Goal: Information Seeking & Learning: Learn about a topic

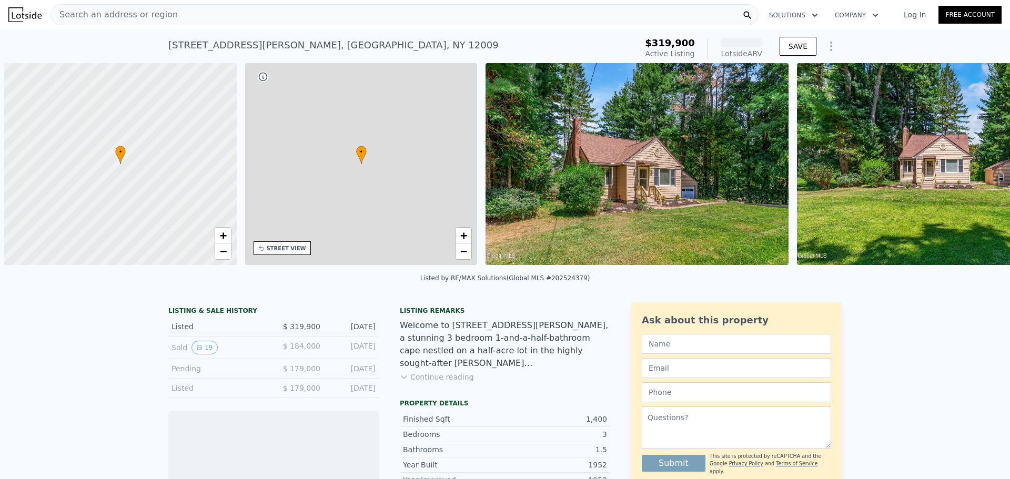
scroll to position [0, 4]
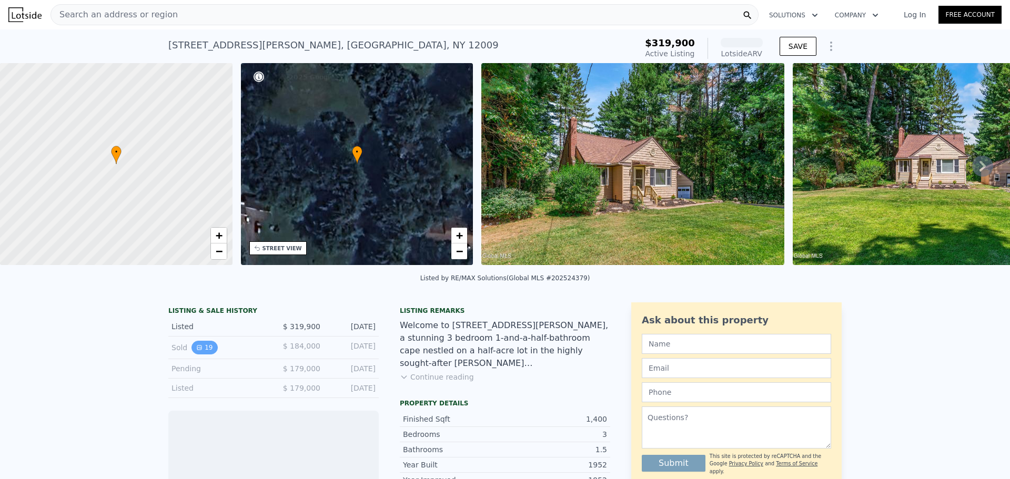
click at [197, 350] on icon "View historical data" at bounding box center [199, 348] width 4 height 4
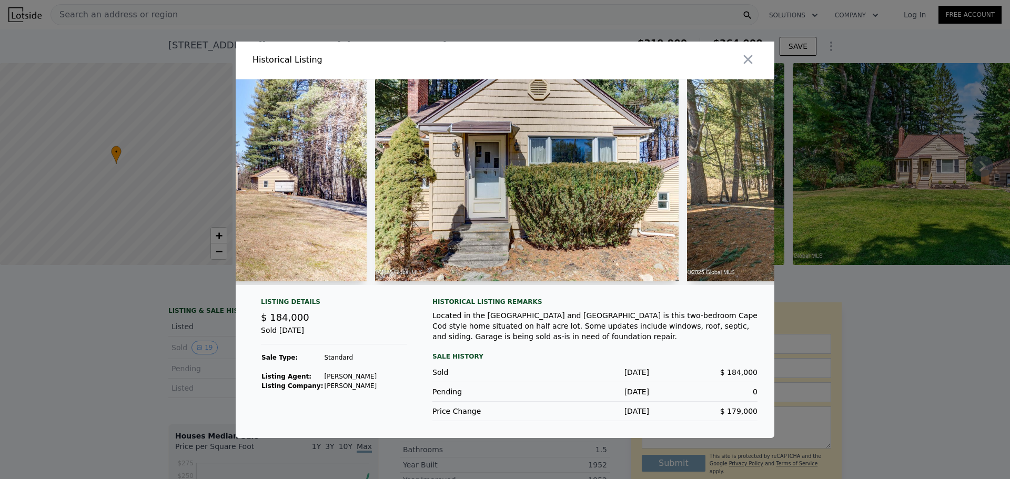
scroll to position [0, 497]
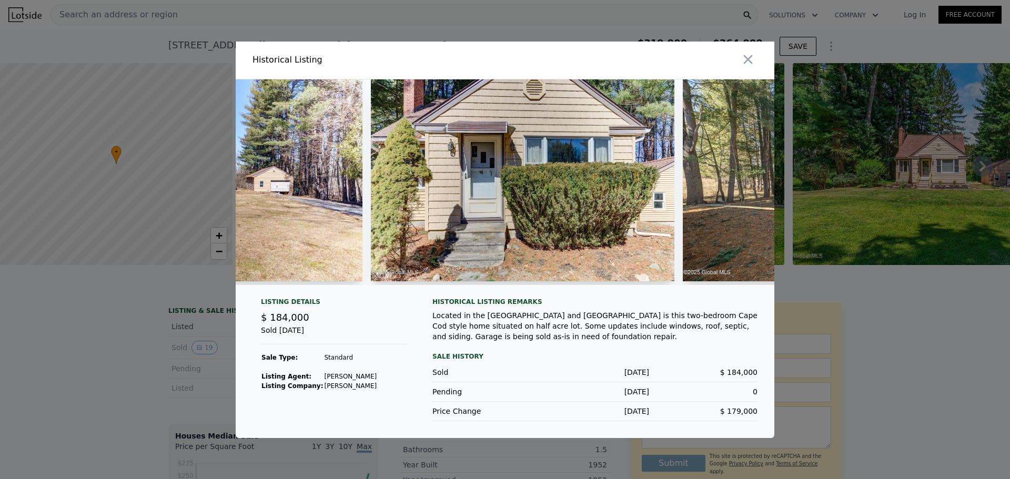
drag, startPoint x: 379, startPoint y: 280, endPoint x: 434, endPoint y: 278, distance: 55.3
click at [395, 278] on div at bounding box center [522, 182] width 303 height 206
drag, startPoint x: 434, startPoint y: 278, endPoint x: 483, endPoint y: 278, distance: 49.4
click at [462, 278] on div at bounding box center [522, 182] width 303 height 206
click at [491, 277] on div at bounding box center [522, 182] width 303 height 206
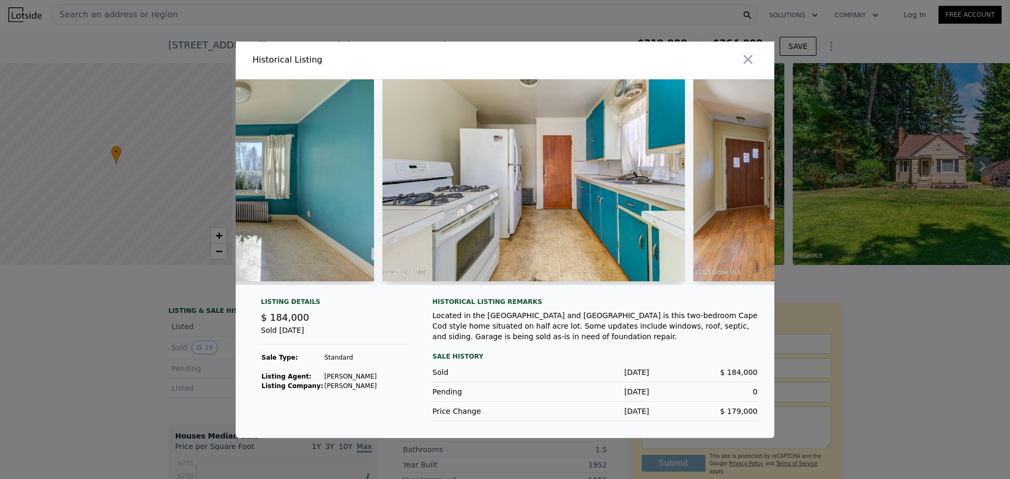
scroll to position [0, 1960]
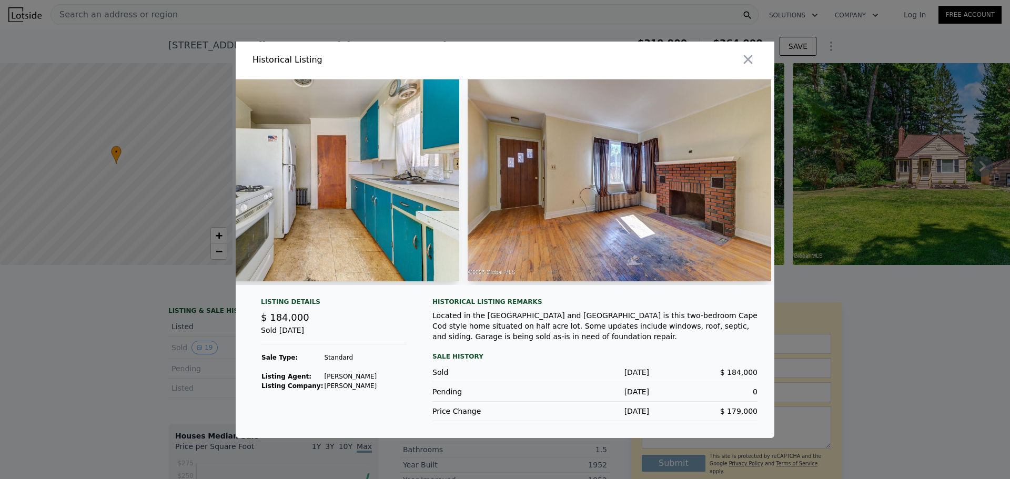
drag, startPoint x: 518, startPoint y: 288, endPoint x: 506, endPoint y: 292, distance: 12.1
click at [506, 292] on div at bounding box center [505, 186] width 539 height 214
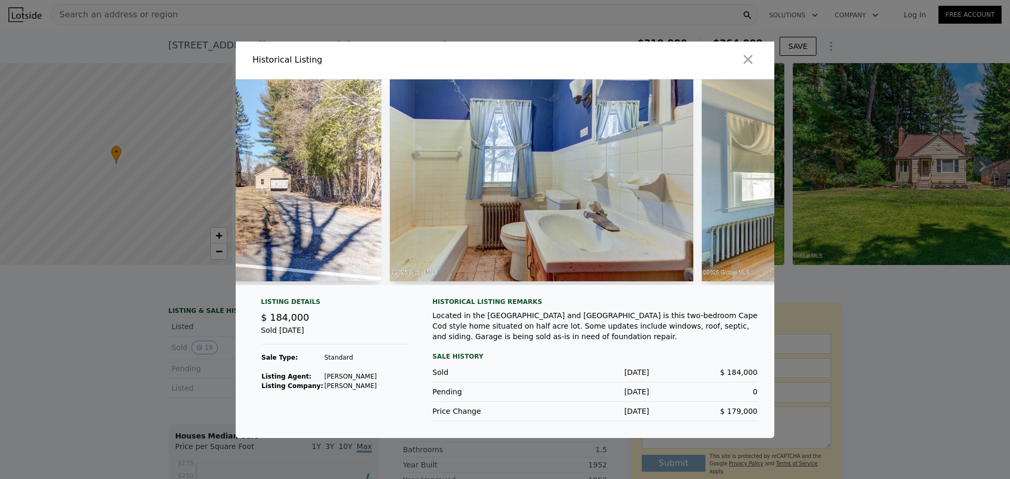
scroll to position [0, 3008]
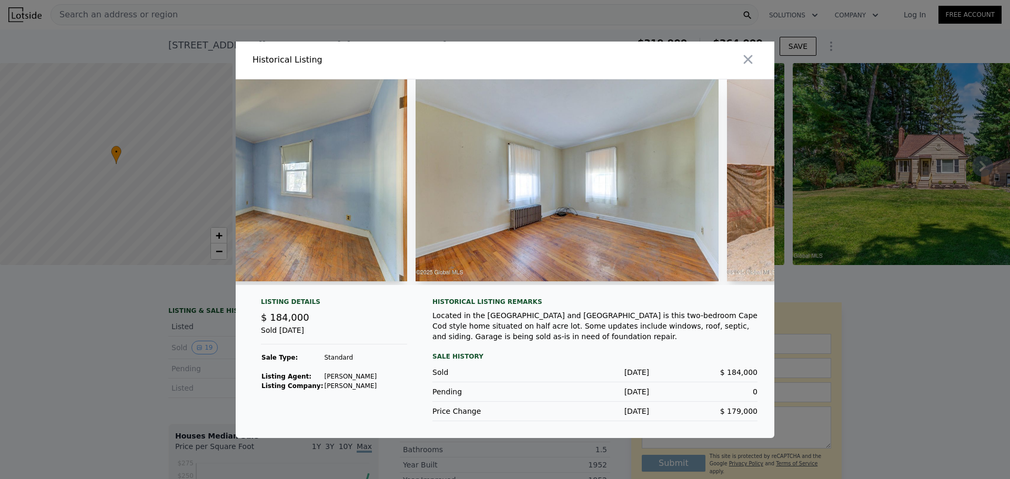
click at [678, 290] on div at bounding box center [505, 186] width 539 height 214
drag, startPoint x: 683, startPoint y: 288, endPoint x: 696, endPoint y: 283, distance: 14.5
click at [696, 283] on div at bounding box center [505, 186] width 539 height 214
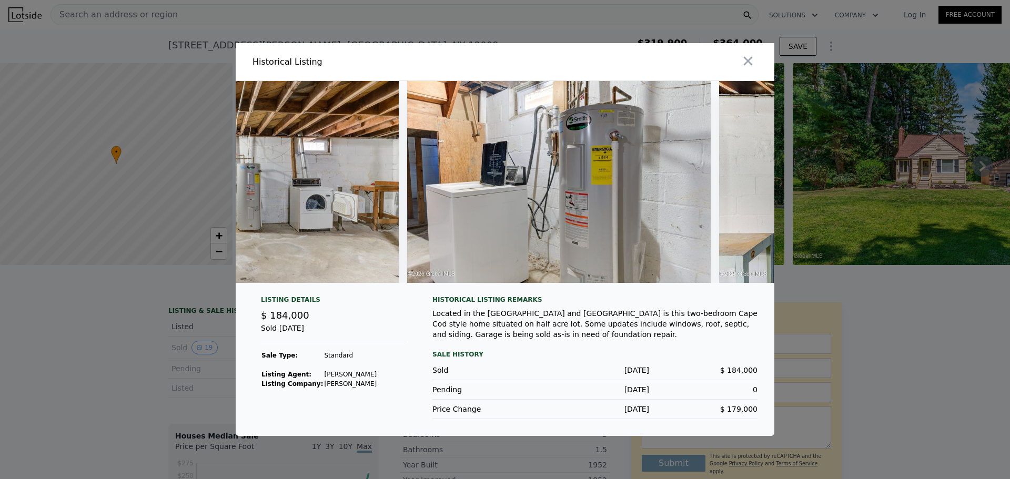
scroll to position [0, 4820]
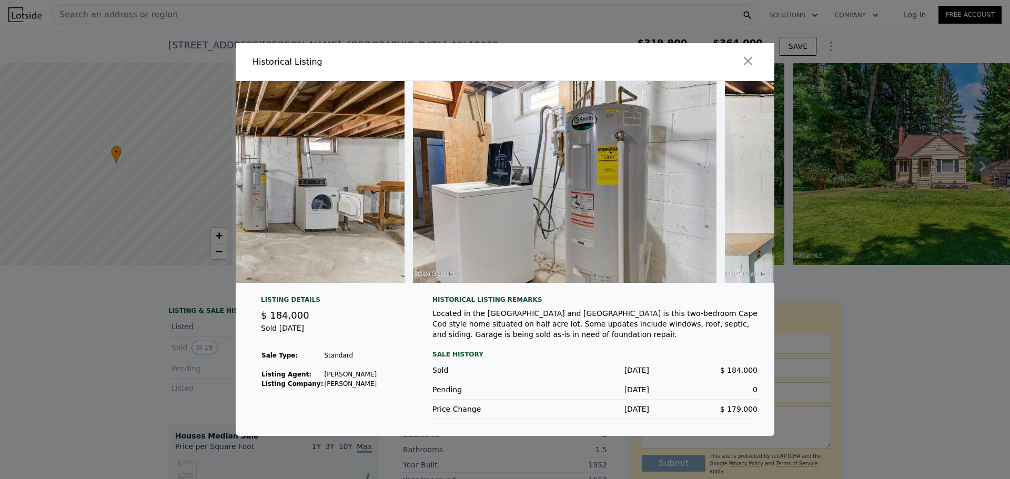
click at [691, 287] on div at bounding box center [505, 186] width 539 height 210
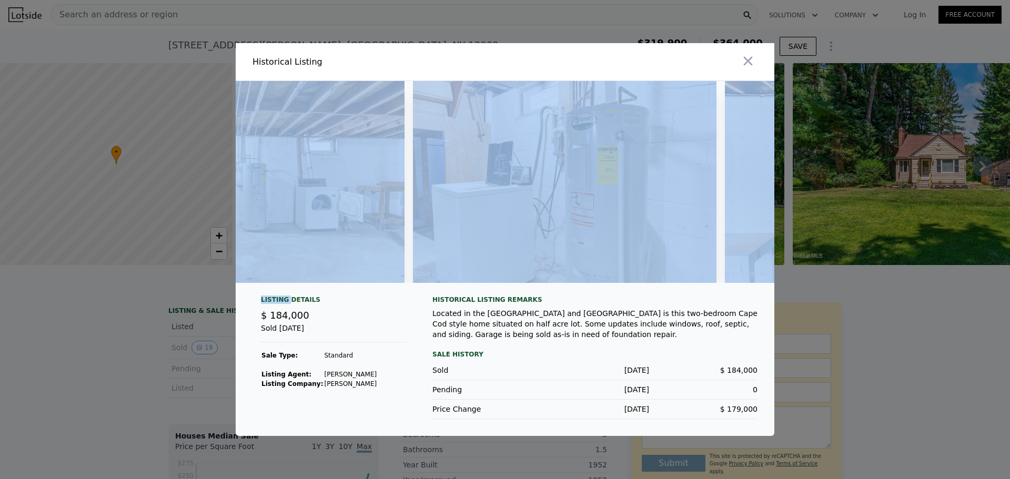
click at [691, 287] on div at bounding box center [505, 186] width 539 height 210
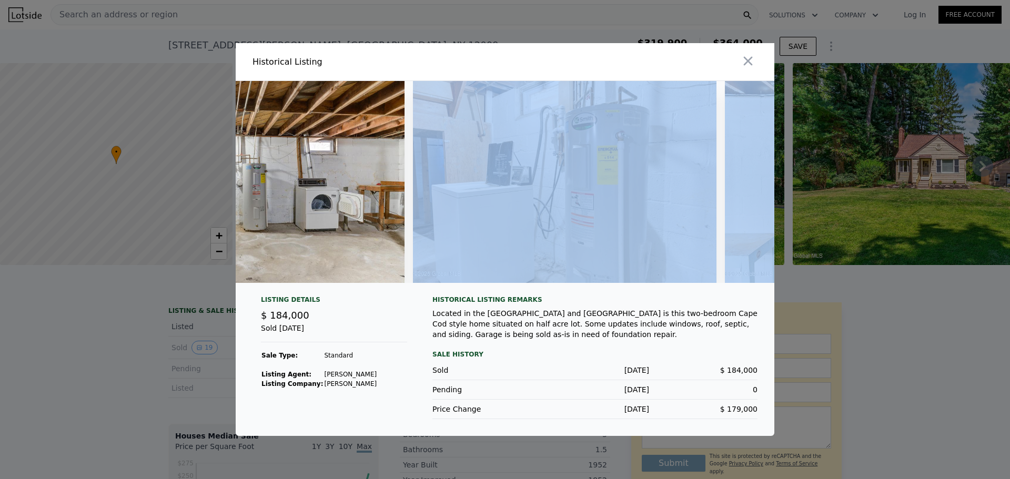
drag, startPoint x: 691, startPoint y: 287, endPoint x: 683, endPoint y: 288, distance: 8.0
click at [683, 288] on div at bounding box center [505, 186] width 539 height 210
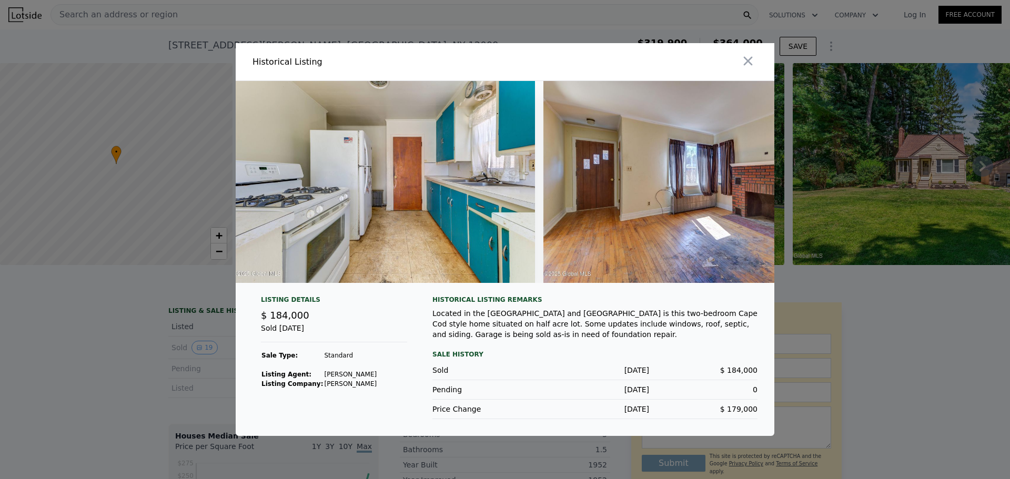
scroll to position [0, 1752]
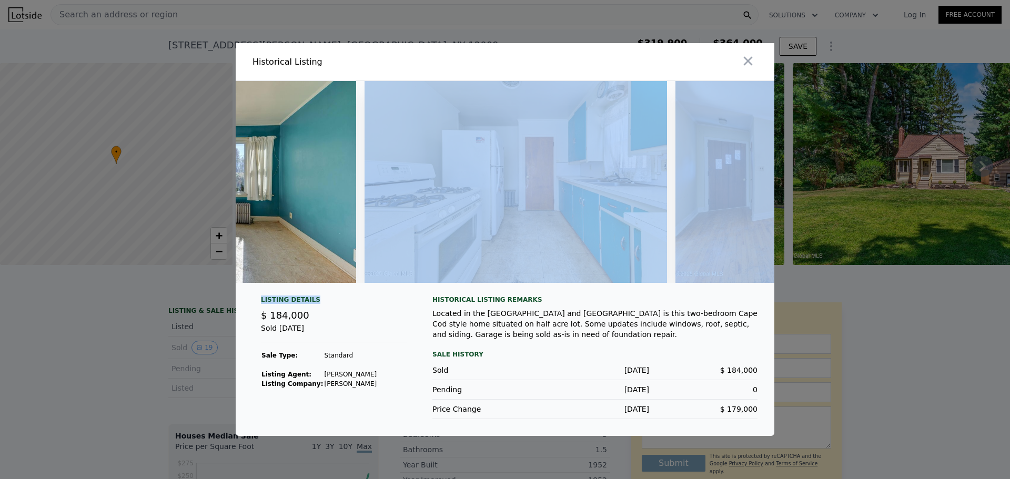
drag, startPoint x: 421, startPoint y: 299, endPoint x: 453, endPoint y: 295, distance: 31.8
click at [453, 295] on div "Listing Details $ 184,000 Sold [DATE] Sale Type: Standard Listing Agent: [PERSO…" at bounding box center [505, 258] width 539 height 355
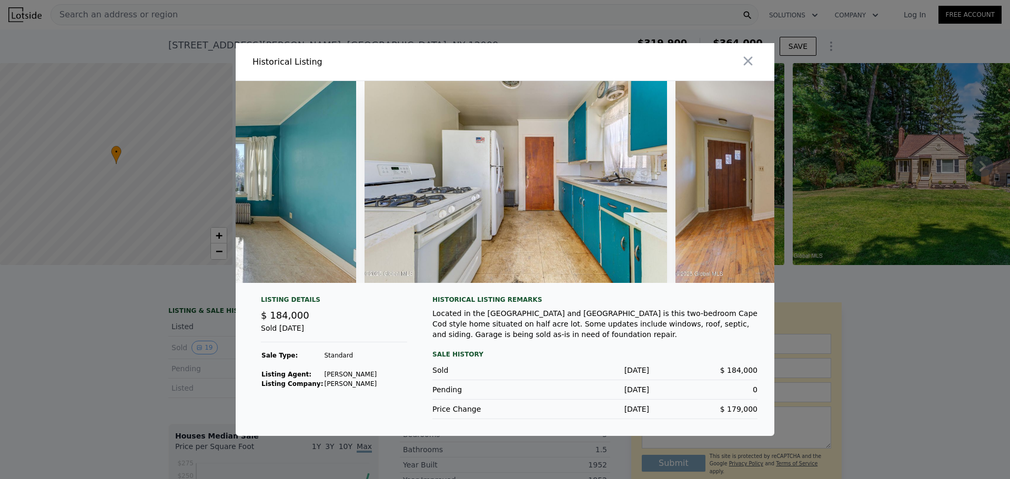
click at [363, 319] on div "$ 184,000" at bounding box center [334, 315] width 146 height 15
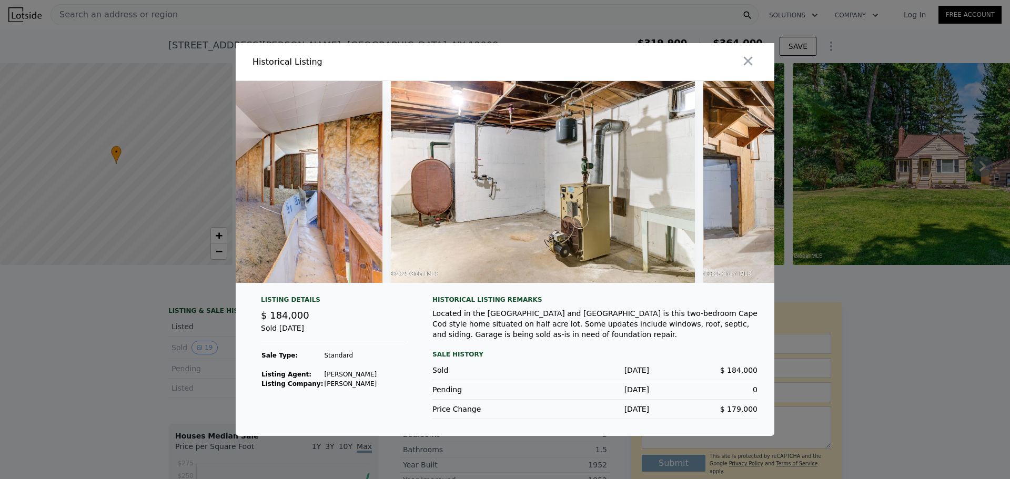
scroll to position [0, 4477]
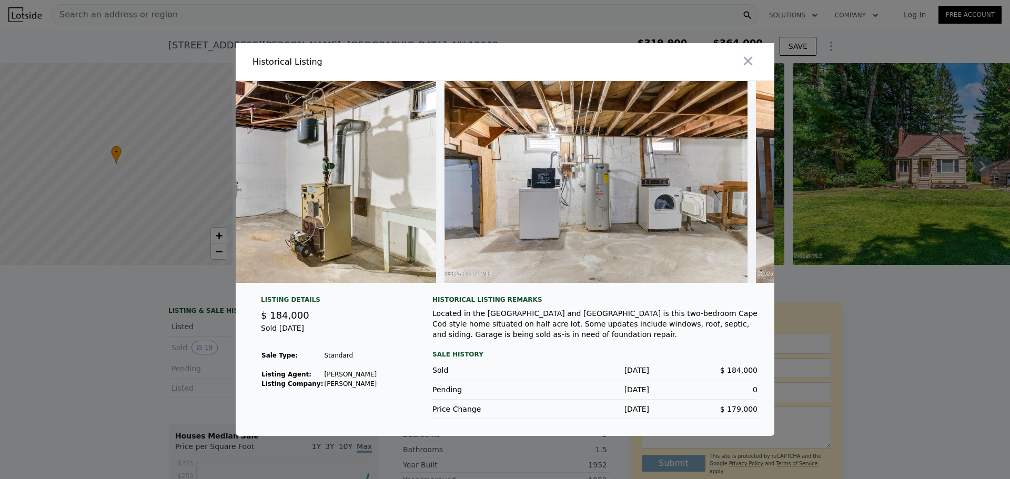
click at [656, 275] on img at bounding box center [595, 182] width 303 height 202
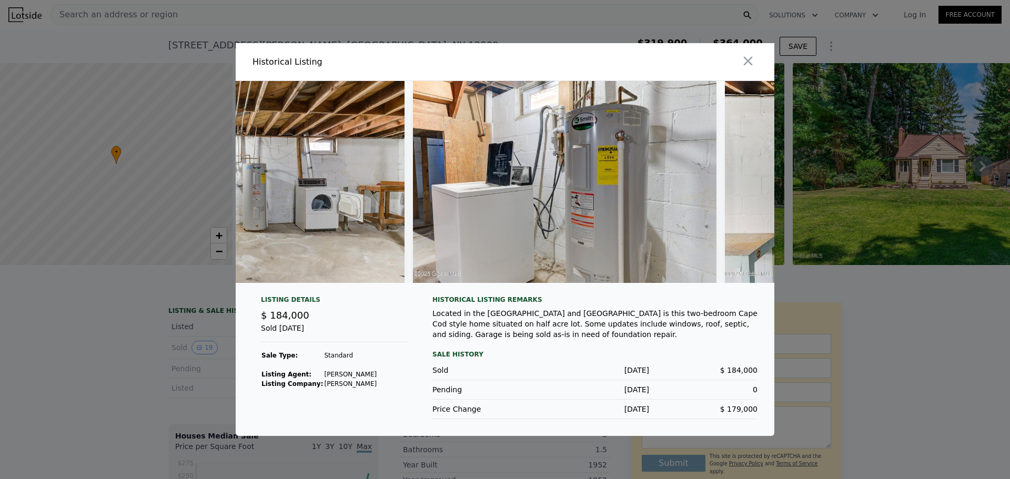
scroll to position [0, 4670]
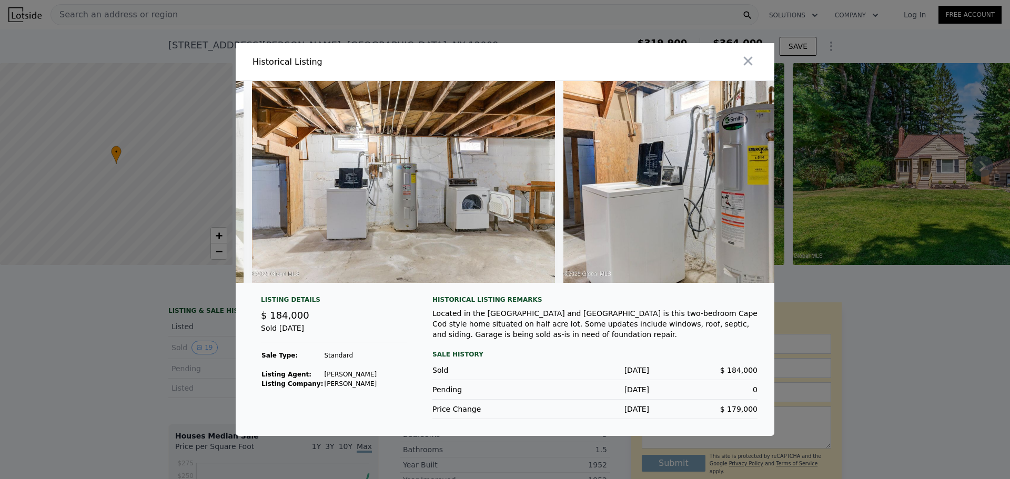
drag, startPoint x: 662, startPoint y: 288, endPoint x: 646, endPoint y: 288, distance: 16.3
click at [656, 288] on div at bounding box center [505, 186] width 539 height 210
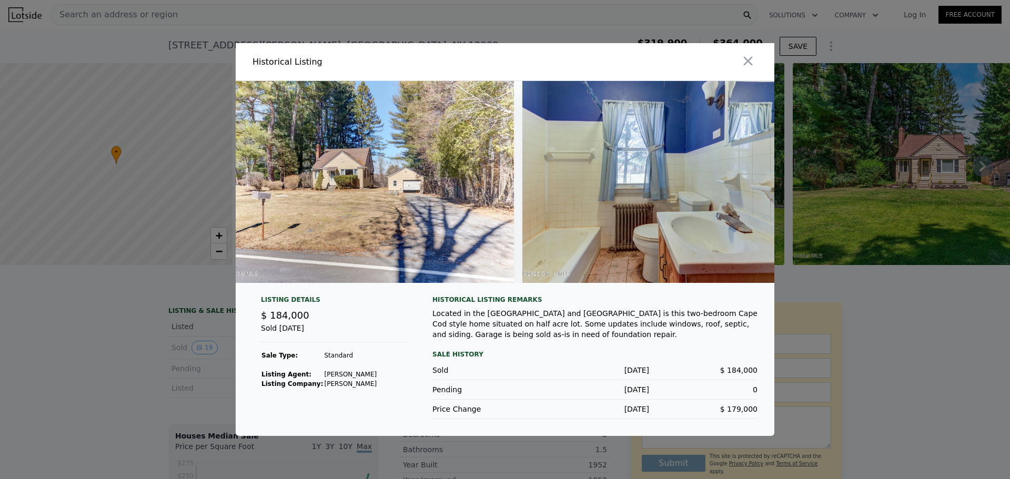
scroll to position [0, 2835]
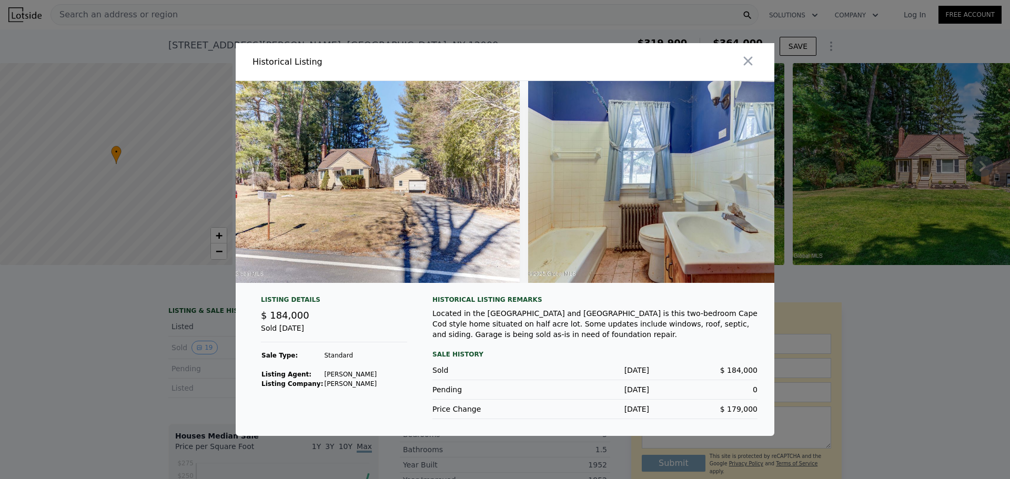
click at [191, 337] on div at bounding box center [505, 239] width 1010 height 479
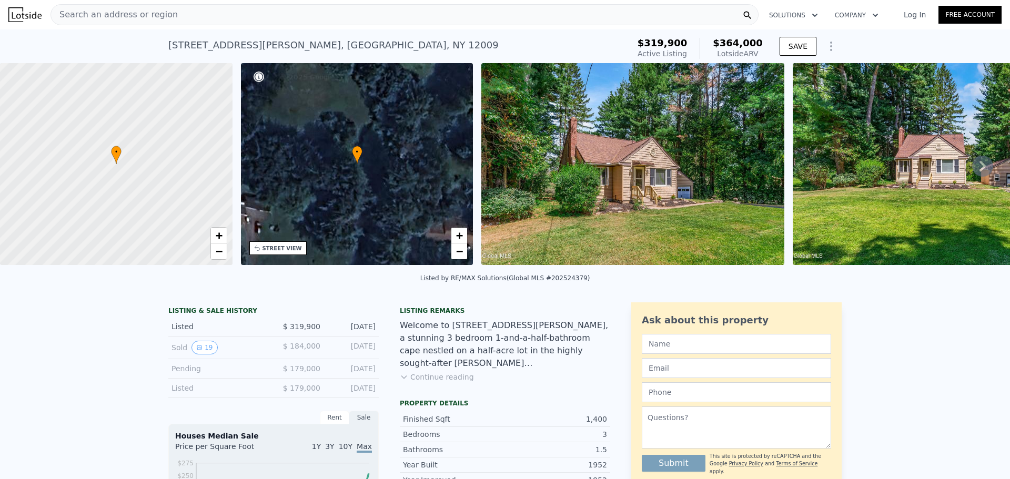
click at [442, 382] on button "Continue reading" at bounding box center [437, 377] width 74 height 11
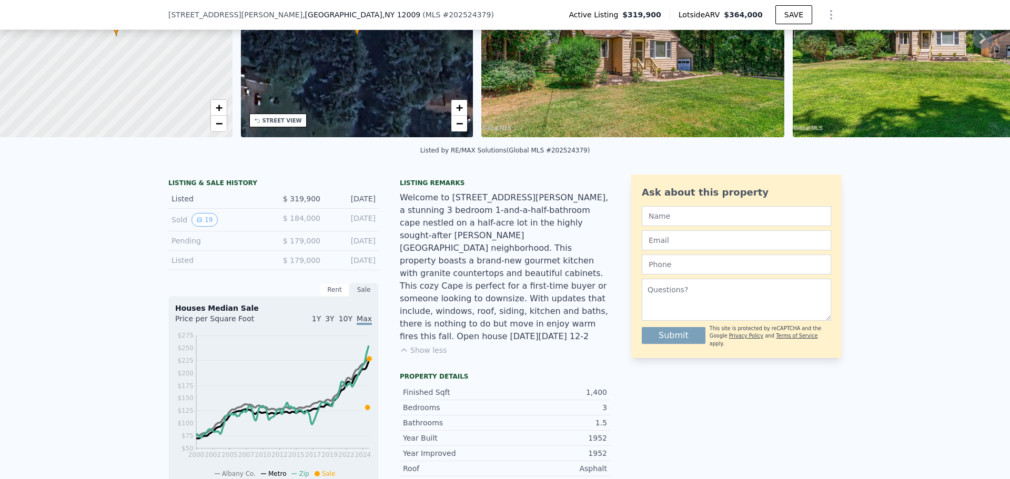
scroll to position [102, 0]
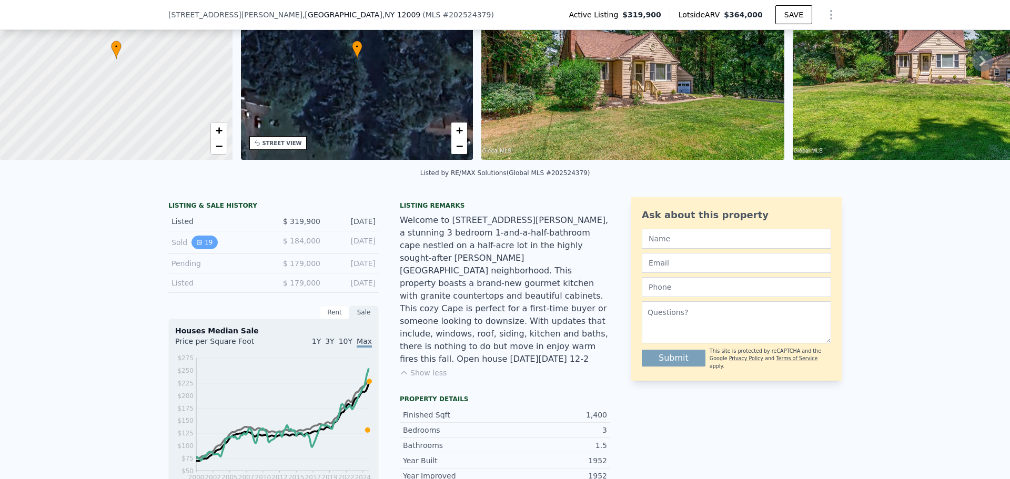
click at [201, 249] on button "19" at bounding box center [204, 243] width 26 height 14
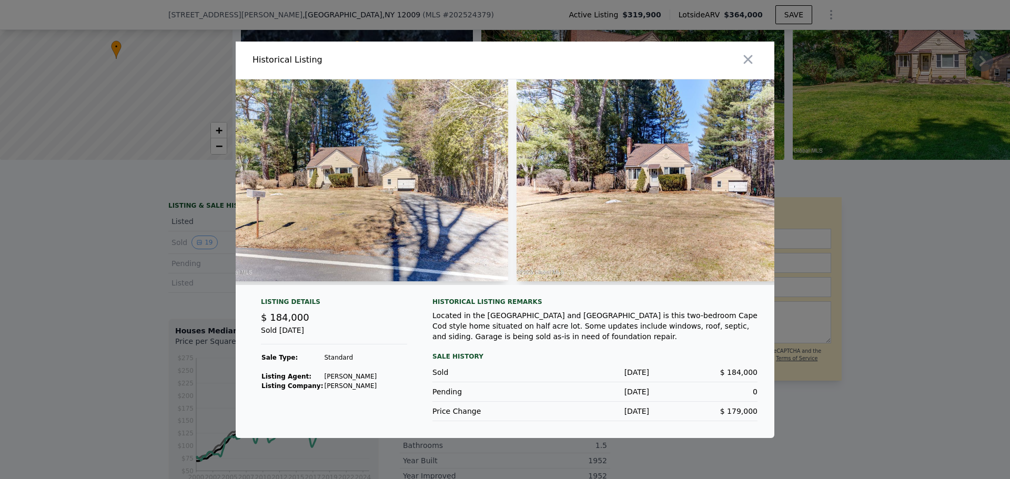
drag, startPoint x: 343, startPoint y: 277, endPoint x: 476, endPoint y: 275, distance: 132.5
click at [476, 275] on div at bounding box center [352, 182] width 312 height 206
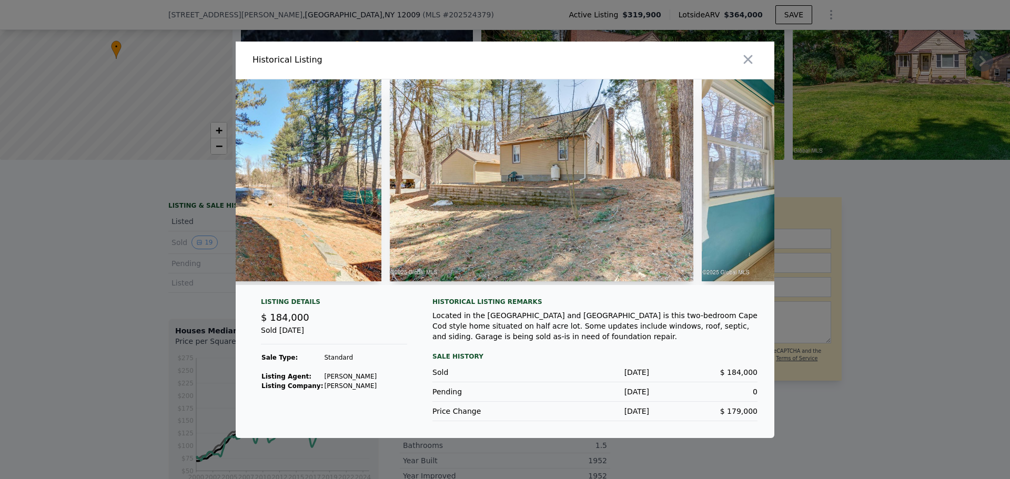
scroll to position [0, 1671]
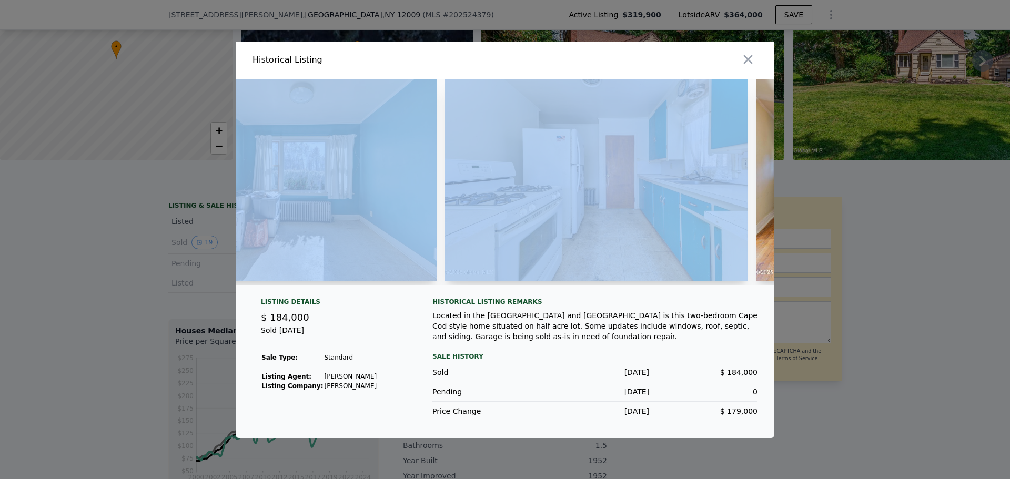
drag, startPoint x: 495, startPoint y: 292, endPoint x: 425, endPoint y: 291, distance: 70.5
click at [425, 291] on div at bounding box center [505, 186] width 539 height 214
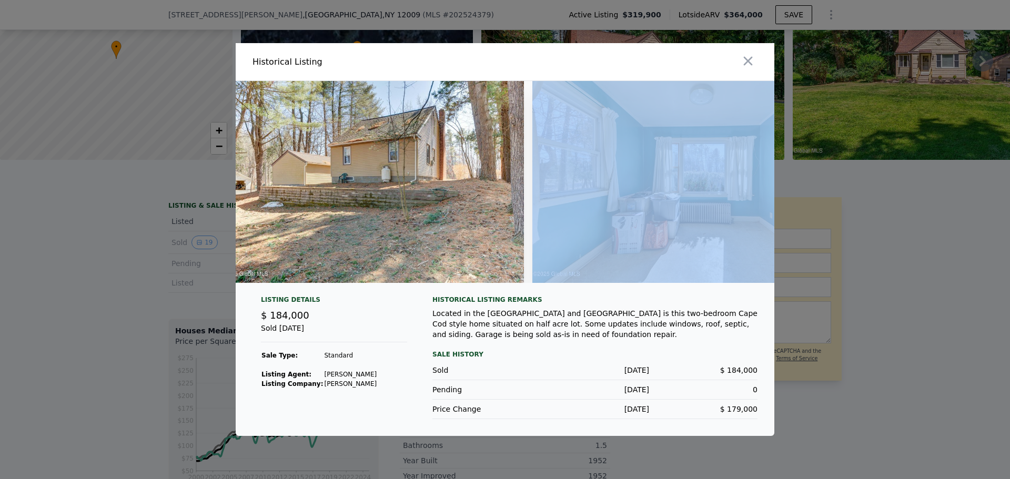
scroll to position [0, 1743]
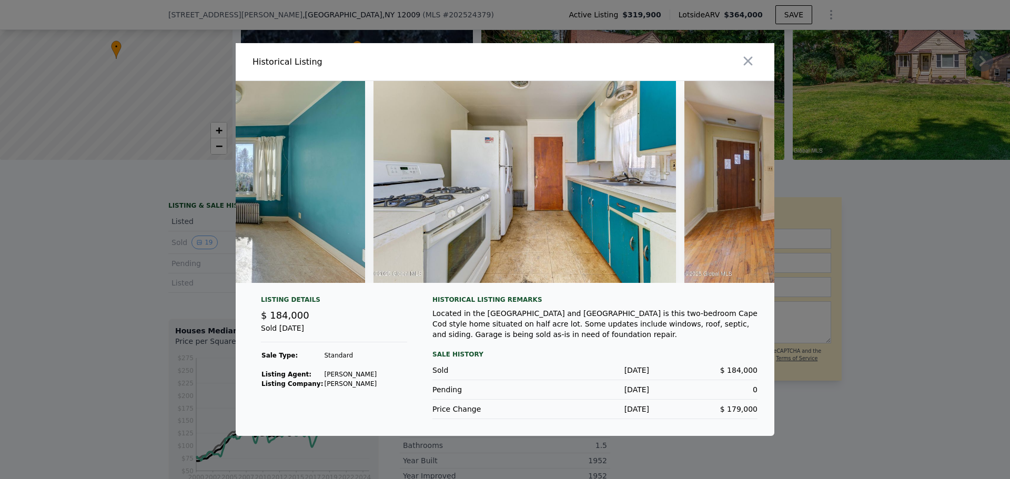
click at [868, 192] on div at bounding box center [505, 239] width 1010 height 479
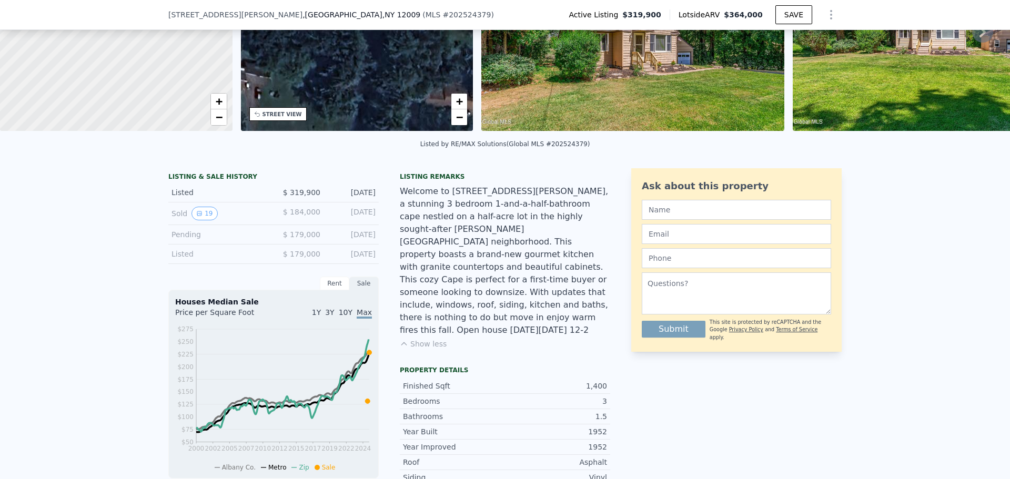
scroll to position [154, 0]
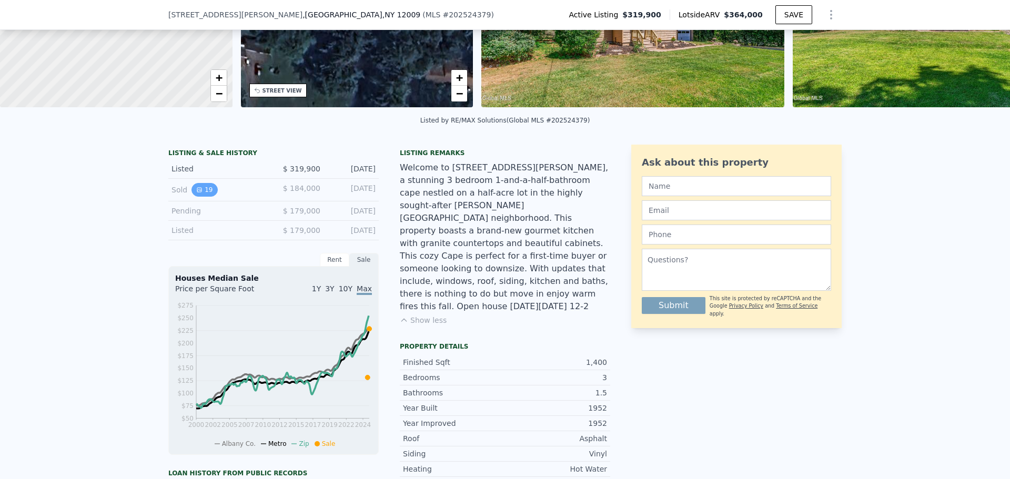
click at [201, 195] on button "19" at bounding box center [204, 190] width 26 height 14
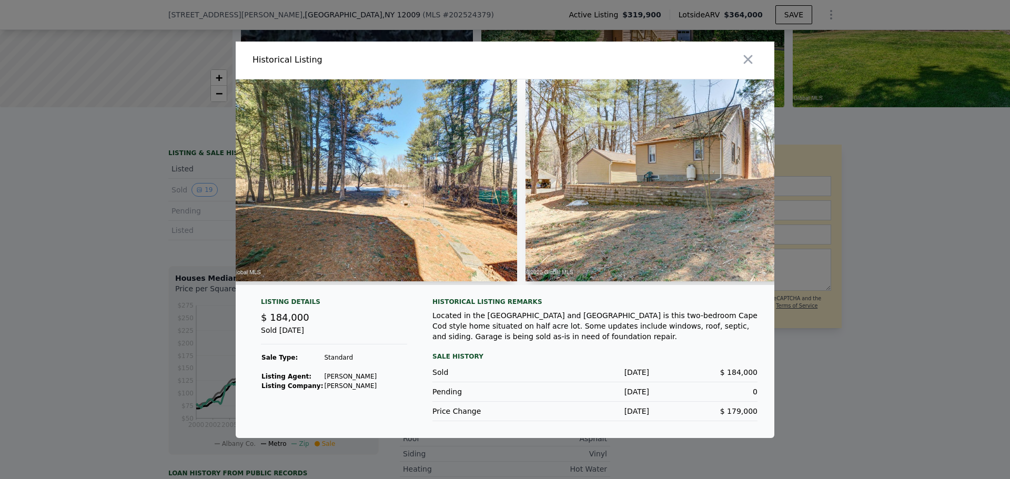
scroll to position [0, 958]
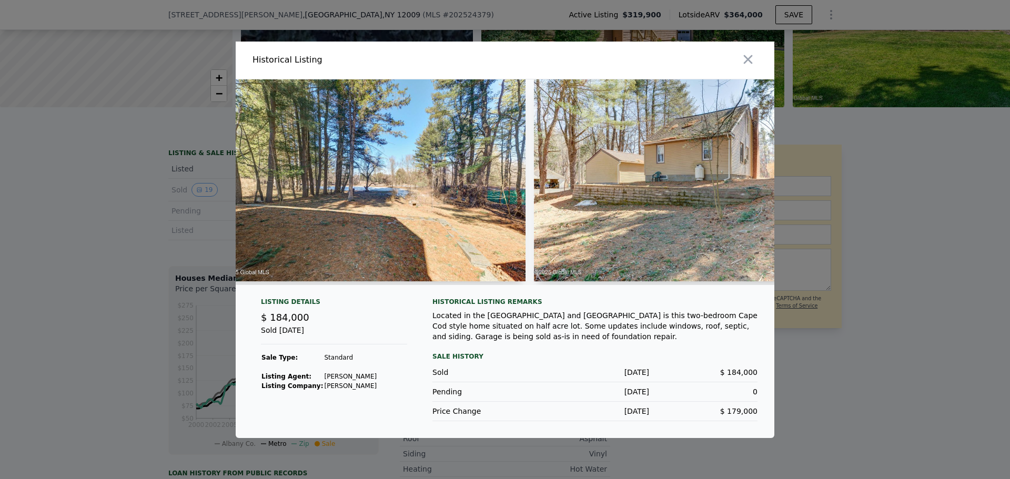
click at [402, 177] on img at bounding box center [372, 180] width 303 height 202
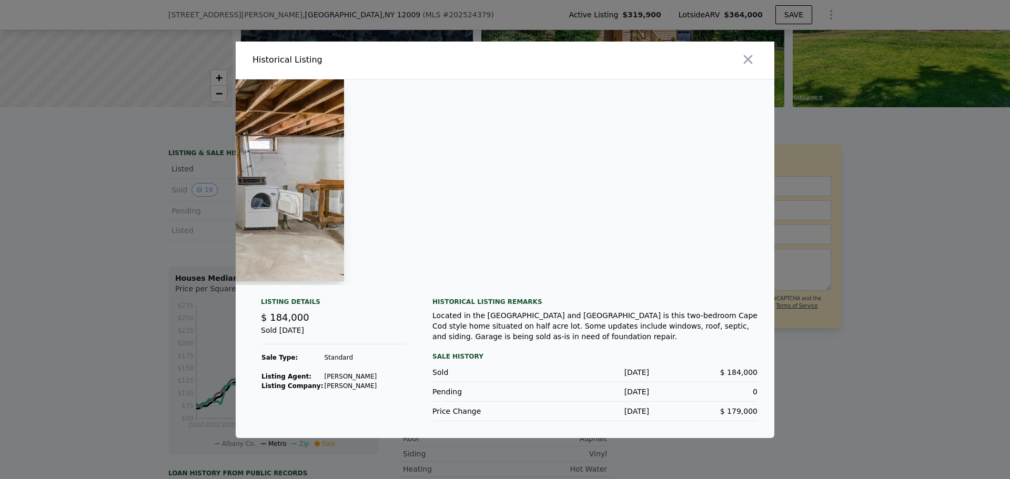
scroll to position [0, 5026]
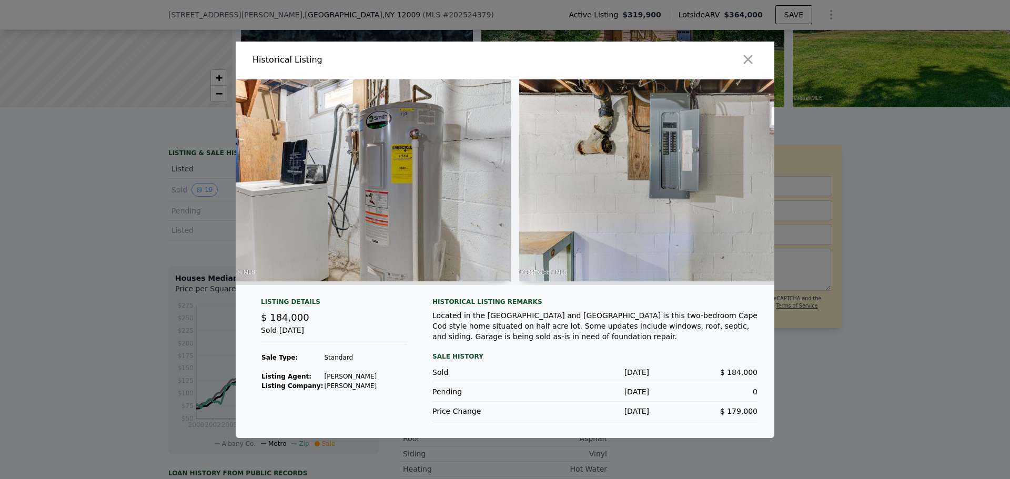
click at [854, 230] on div at bounding box center [505, 239] width 1010 height 479
